Goal: Navigation & Orientation: Find specific page/section

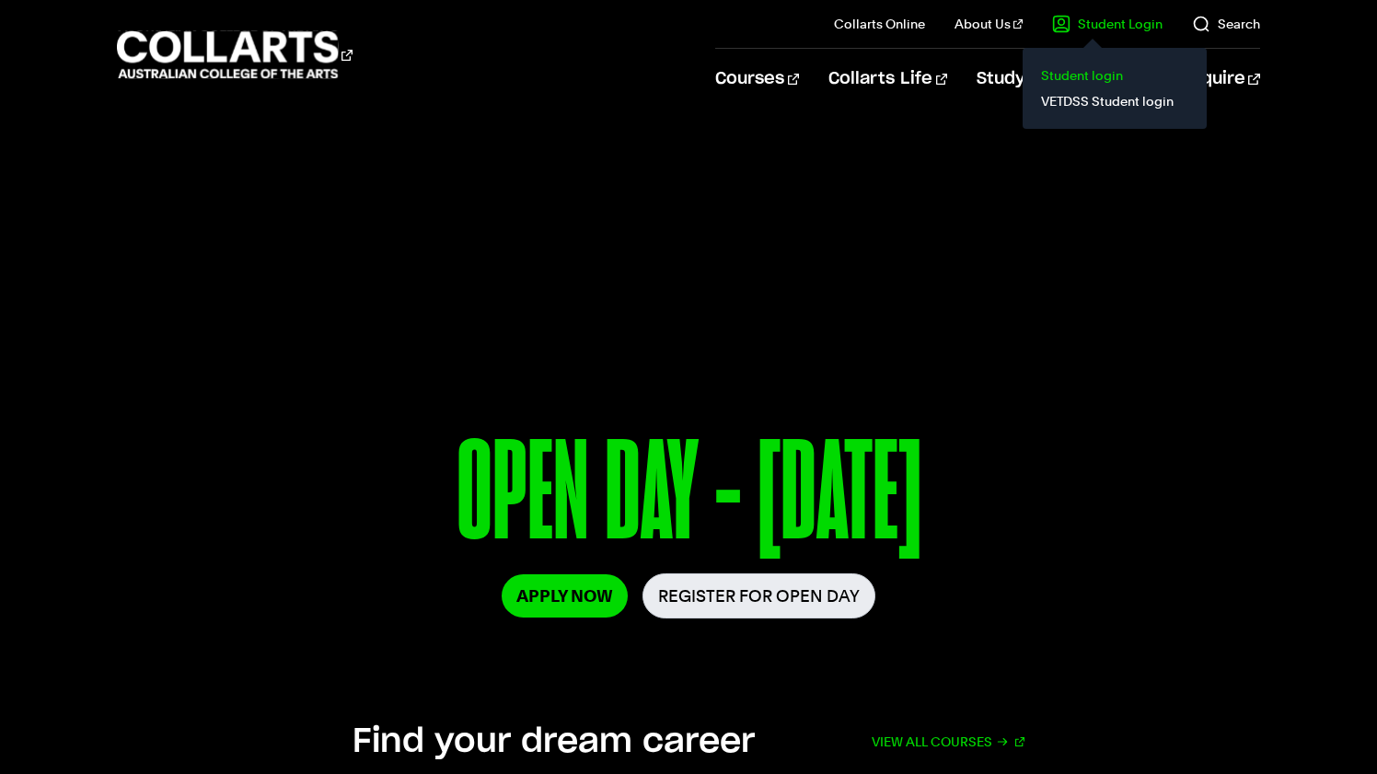
click at [1090, 81] on link "Student login" at bounding box center [1115, 76] width 155 height 26
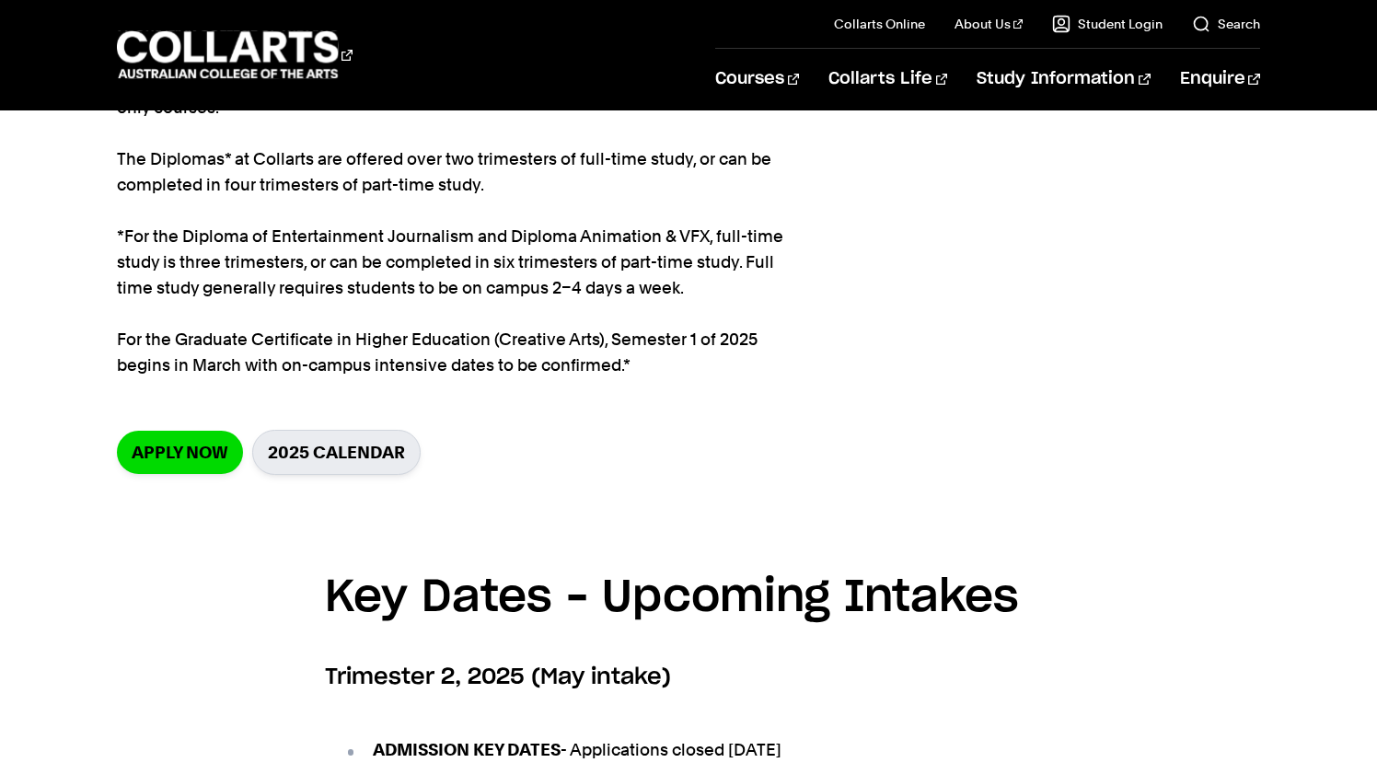
scroll to position [534, 0]
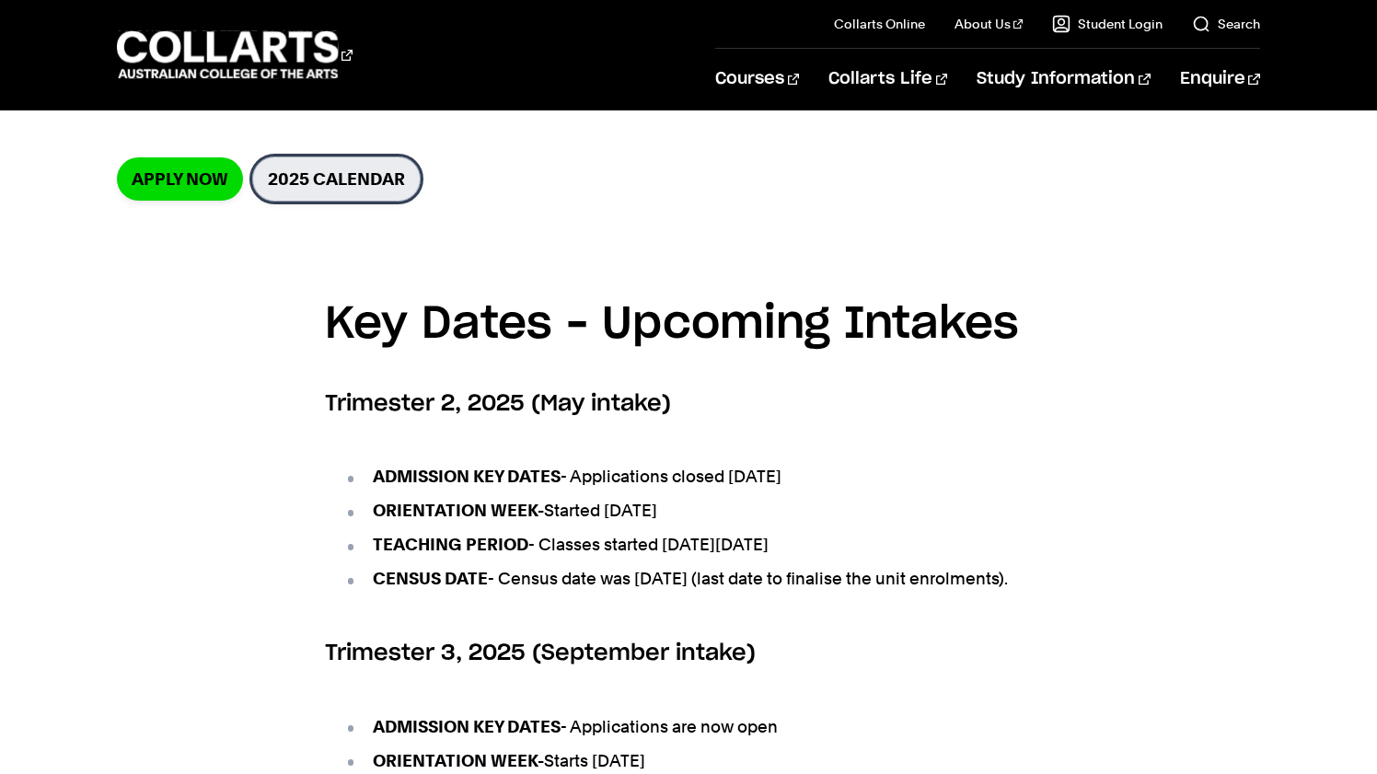
click at [340, 188] on link "2025 Calendar" at bounding box center [336, 179] width 168 height 45
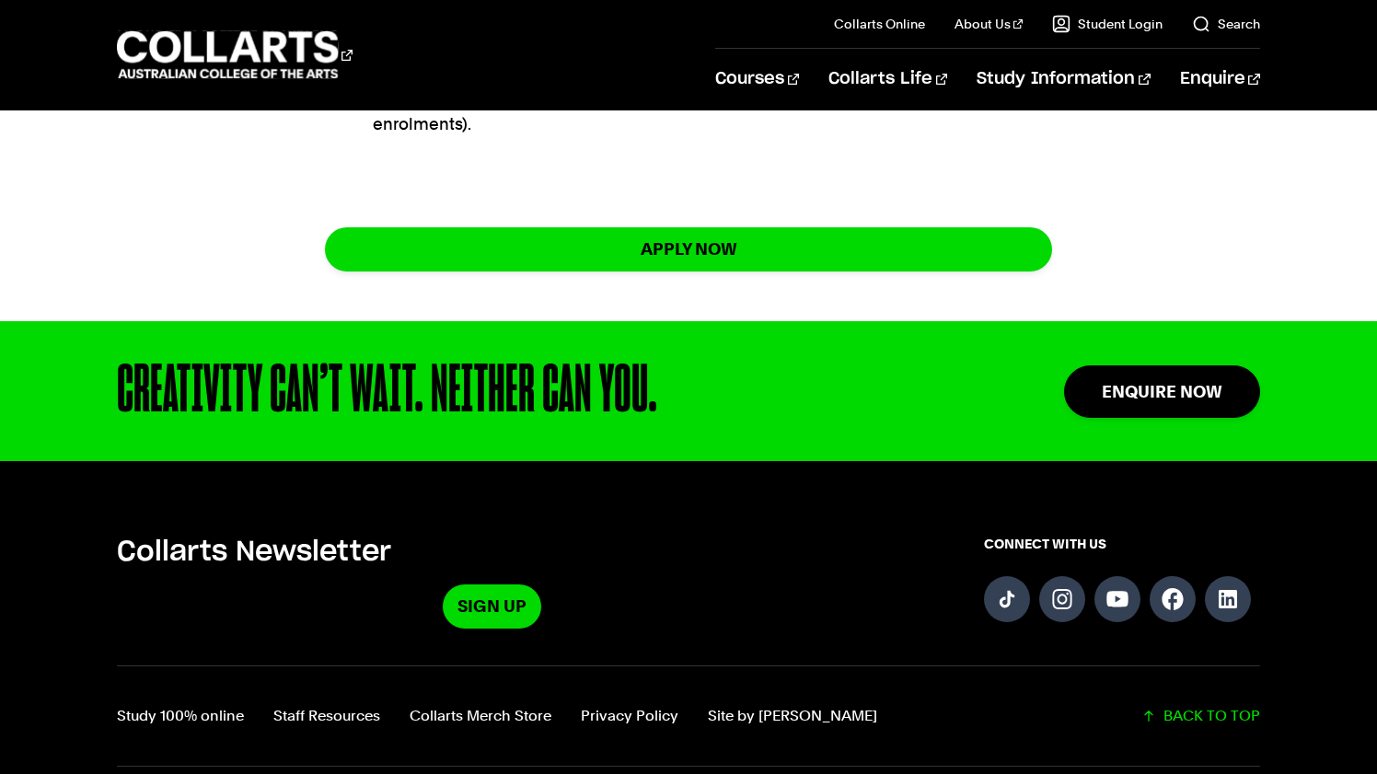
scroll to position [1735, 0]
